Goal: Task Accomplishment & Management: Use online tool/utility

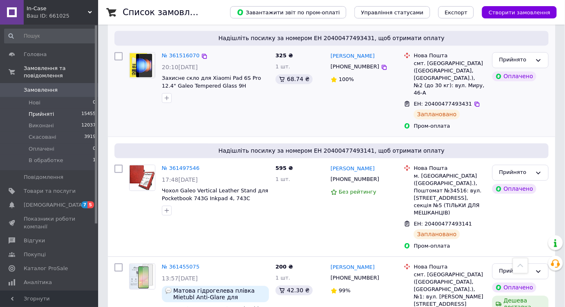
scroll to position [1524, 0]
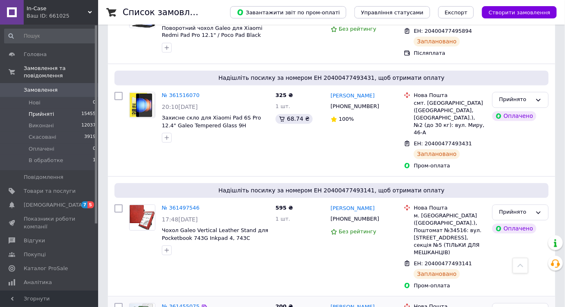
drag, startPoint x: 118, startPoint y: 99, endPoint x: 204, endPoint y: 174, distance: 114.0
click at [118, 205] on input "checkbox" at bounding box center [119, 209] width 8 height 8
checkbox input "true"
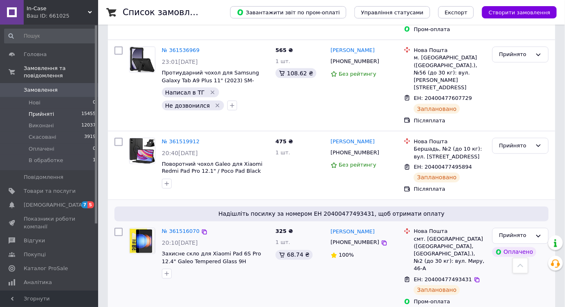
scroll to position [1376, 0]
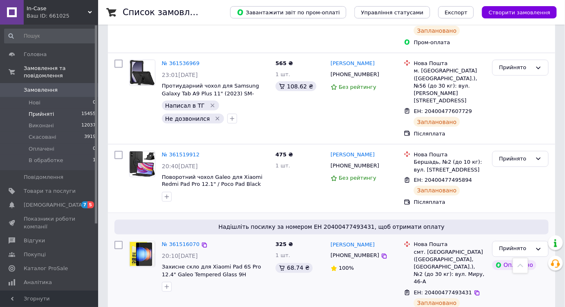
click at [115, 241] on input "checkbox" at bounding box center [119, 245] width 8 height 8
checkbox input "true"
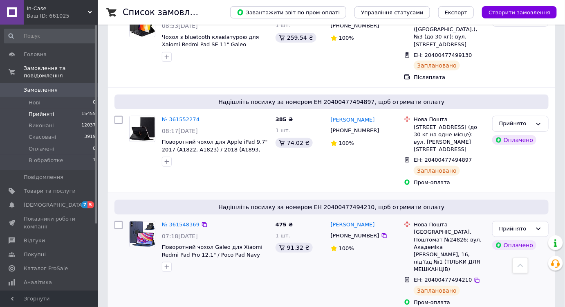
scroll to position [1115, 0]
click at [118, 221] on input "checkbox" at bounding box center [119, 225] width 8 height 8
checkbox input "true"
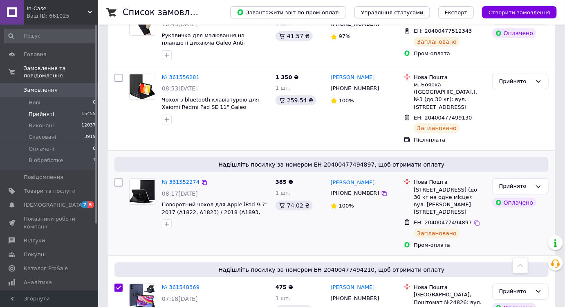
scroll to position [1041, 0]
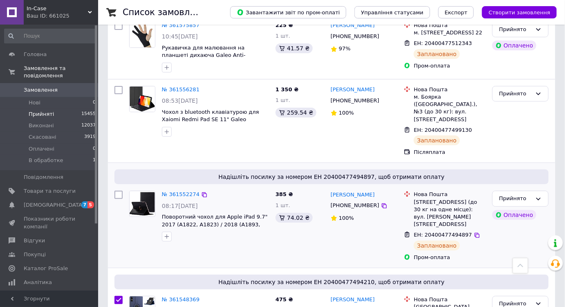
click at [117, 191] on input "checkbox" at bounding box center [119, 195] width 8 height 8
checkbox input "true"
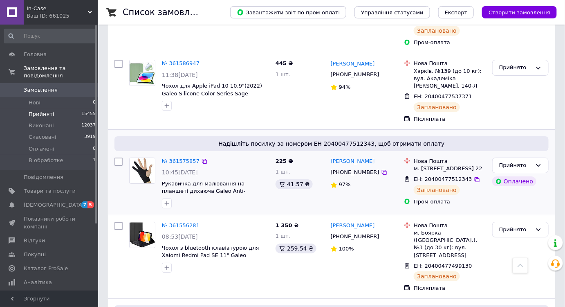
scroll to position [892, 0]
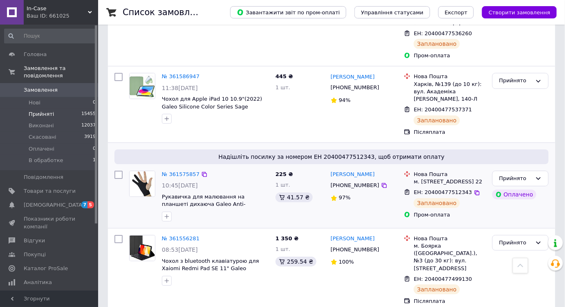
click at [119, 171] on input "checkbox" at bounding box center [119, 175] width 8 height 8
checkbox input "true"
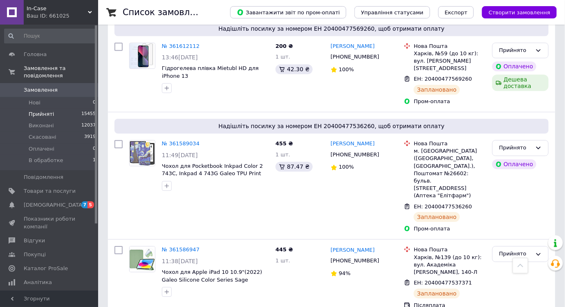
scroll to position [706, 0]
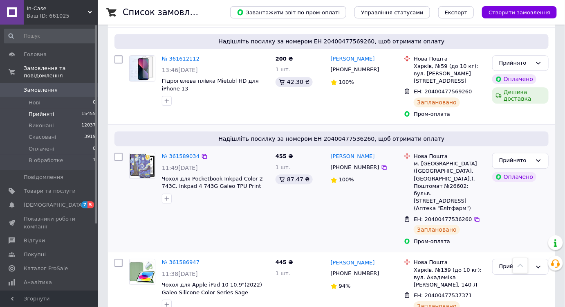
click at [119, 153] on input "checkbox" at bounding box center [119, 157] width 8 height 8
checkbox input "true"
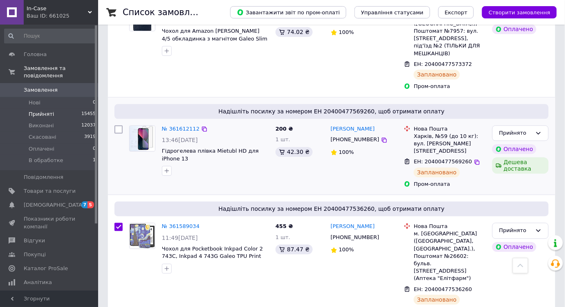
scroll to position [632, 0]
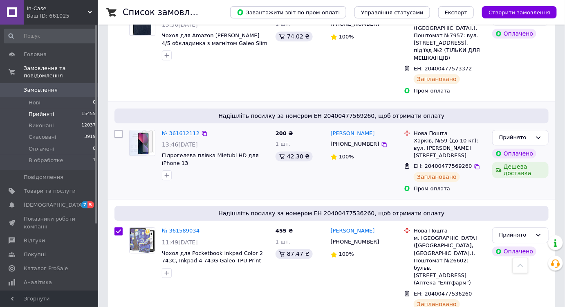
click at [118, 130] on input "checkbox" at bounding box center [119, 134] width 8 height 8
checkbox input "true"
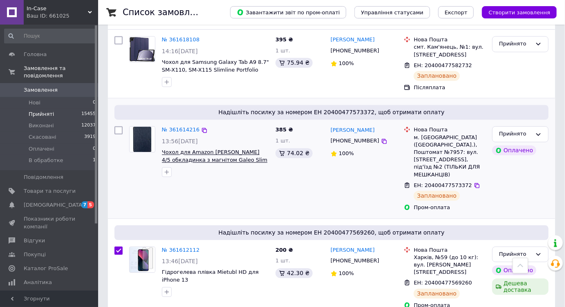
scroll to position [483, 0]
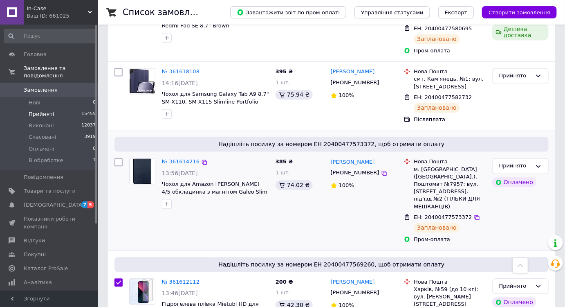
click at [115, 158] on input "checkbox" at bounding box center [119, 162] width 8 height 8
checkbox input "true"
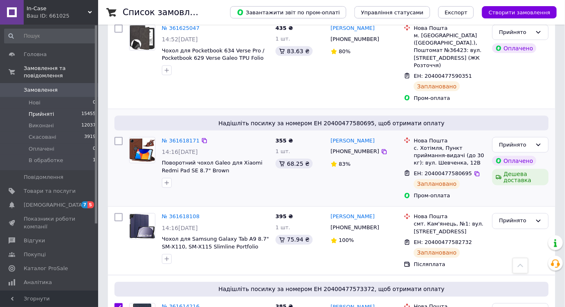
scroll to position [335, 0]
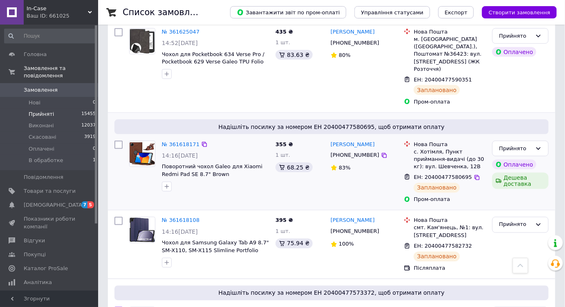
click at [119, 141] on input "checkbox" at bounding box center [119, 145] width 8 height 8
checkbox input "true"
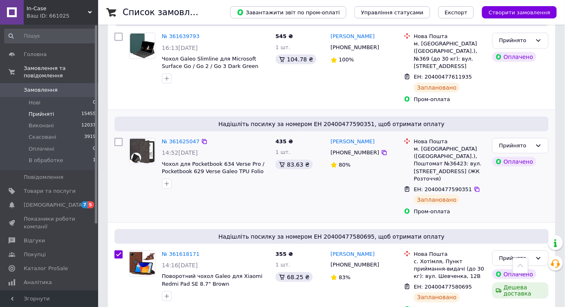
scroll to position [223, 0]
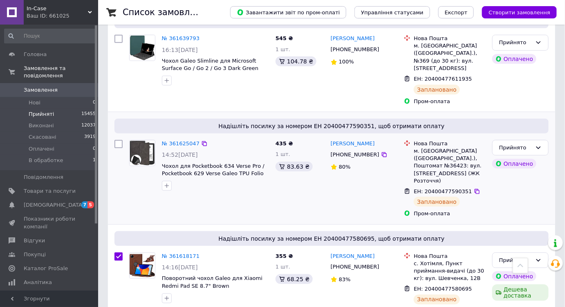
drag, startPoint x: 118, startPoint y: 128, endPoint x: 128, endPoint y: 133, distance: 11.4
click at [118, 140] on input "checkbox" at bounding box center [119, 144] width 8 height 8
checkbox input "true"
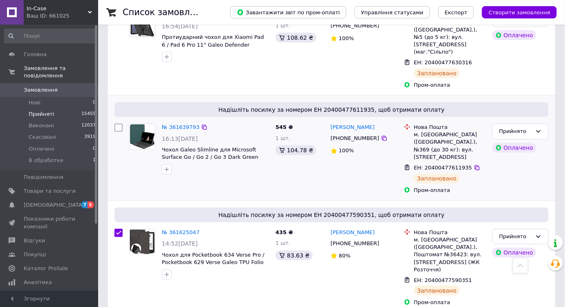
scroll to position [111, 0]
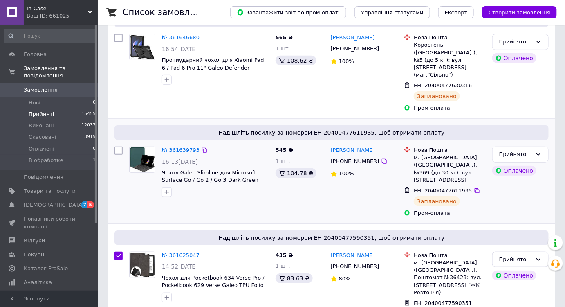
click at [119, 146] on input "checkbox" at bounding box center [119, 150] width 8 height 8
checkbox input "true"
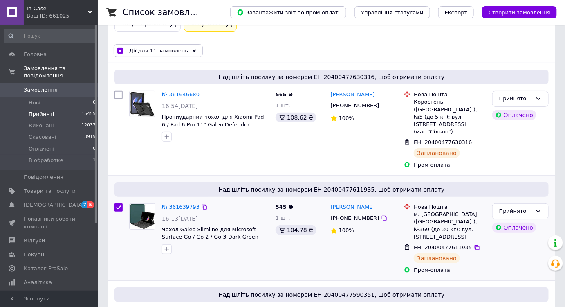
scroll to position [37, 0]
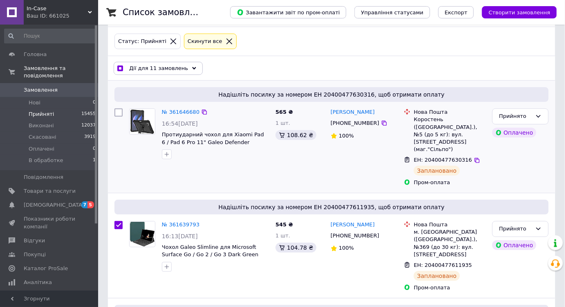
click at [121, 116] on div at bounding box center [118, 147] width 15 height 84
checkbox input "true"
click at [120, 111] on input "checkbox" at bounding box center [119, 112] width 8 height 8
checkbox input "true"
click at [164, 68] on span "Дії для 12 замовлень" at bounding box center [158, 68] width 59 height 7
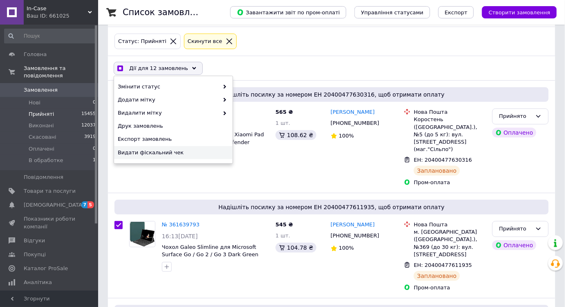
click at [178, 150] on span "Видати фіскальний чек" at bounding box center [172, 152] width 109 height 7
checkbox input "true"
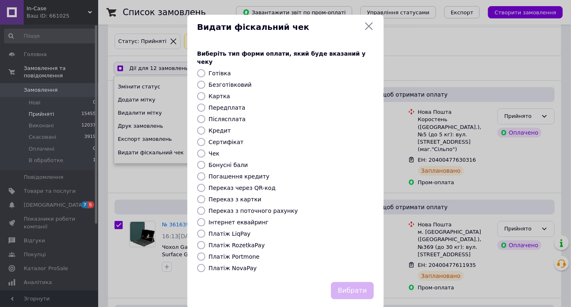
click at [236, 242] on label "Платіж RozetkaPay" at bounding box center [237, 245] width 56 height 7
click at [205, 241] on input "Платіж RozetkaPay" at bounding box center [201, 245] width 8 height 8
radio input "true"
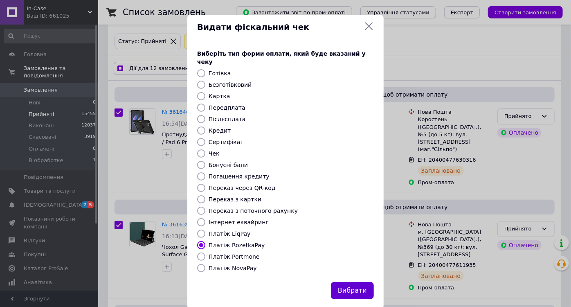
click at [361, 285] on button "Вибрати" at bounding box center [352, 291] width 43 height 18
checkbox input "true"
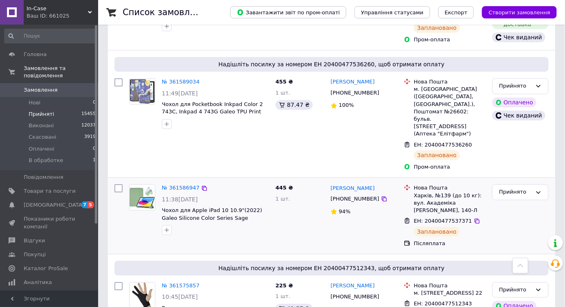
drag, startPoint x: 120, startPoint y: 134, endPoint x: 195, endPoint y: 205, distance: 102.7
click at [119, 184] on input "checkbox" at bounding box center [119, 188] width 8 height 8
checkbox input "true"
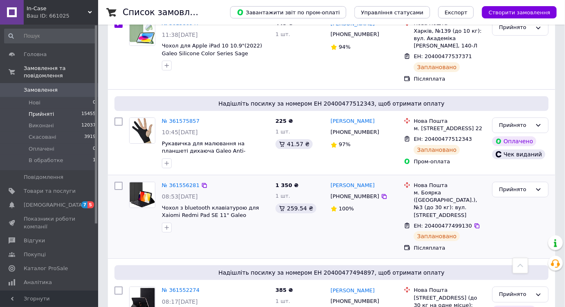
scroll to position [967, 0]
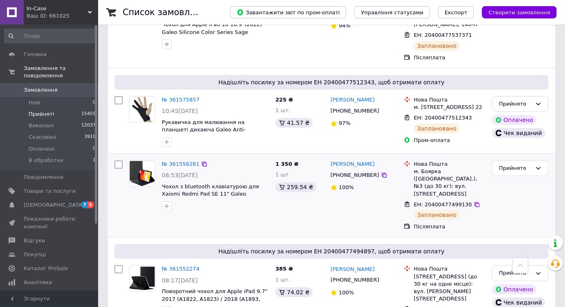
click at [118, 160] on input "checkbox" at bounding box center [119, 164] width 8 height 8
checkbox input "true"
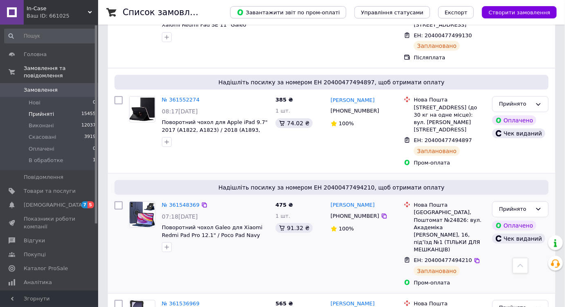
scroll to position [1190, 0]
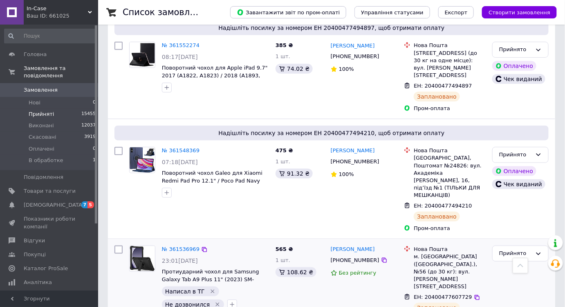
click at [117, 245] on input "checkbox" at bounding box center [119, 249] width 8 height 8
checkbox input "true"
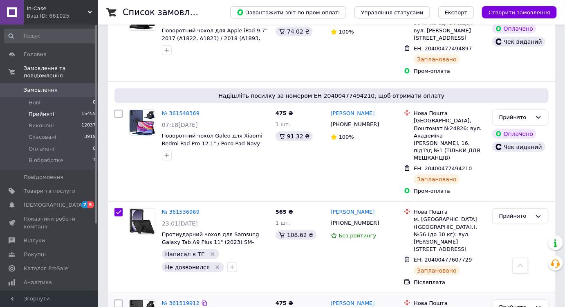
scroll to position [1264, 0]
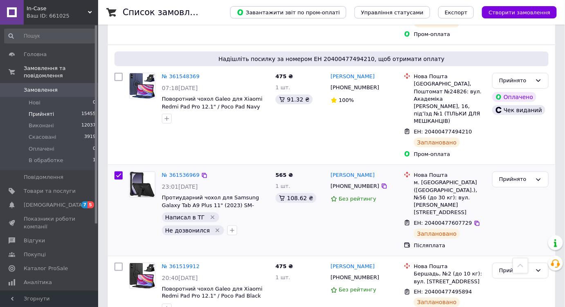
click at [118, 171] on input "checkbox" at bounding box center [119, 175] width 8 height 8
checkbox input "false"
checkbox input "true"
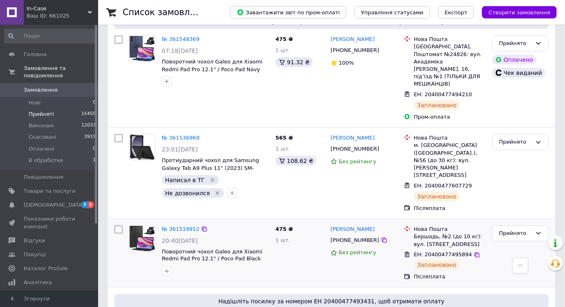
click at [120, 225] on input "checkbox" at bounding box center [119, 229] width 8 height 8
checkbox input "true"
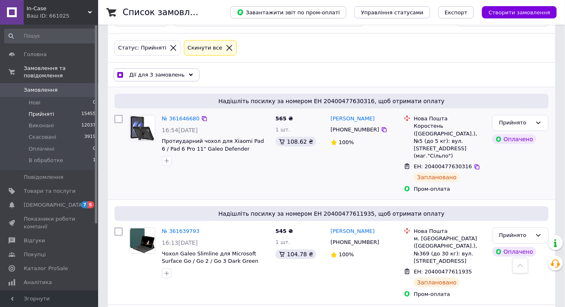
scroll to position [0, 0]
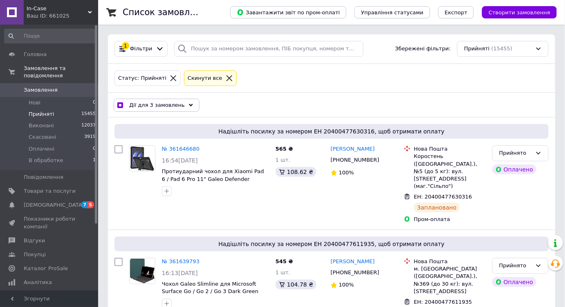
click at [169, 101] on span "Дії для 3 замовлень" at bounding box center [157, 104] width 56 height 7
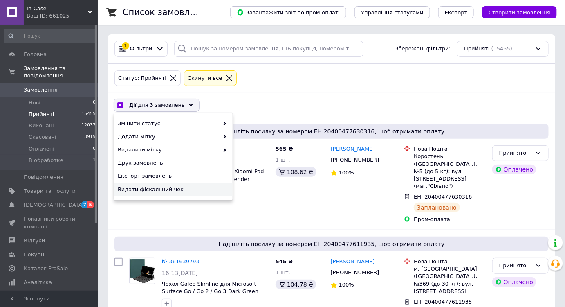
click at [182, 188] on span "Видати фіскальний чек" at bounding box center [172, 189] width 109 height 7
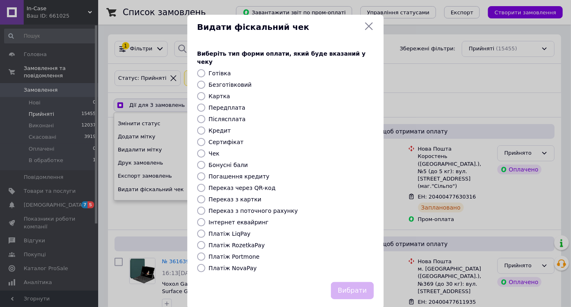
click at [247, 264] on div "Платіж NovaPay" at bounding box center [291, 268] width 169 height 8
checkbox input "true"
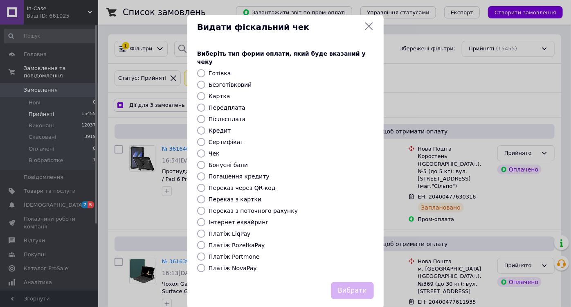
click at [198, 264] on input "Платіж NovaPay" at bounding box center [201, 268] width 8 height 8
radio input "true"
click at [357, 284] on button "Вибрати" at bounding box center [352, 291] width 43 height 18
checkbox input "true"
